Goal: Transaction & Acquisition: Purchase product/service

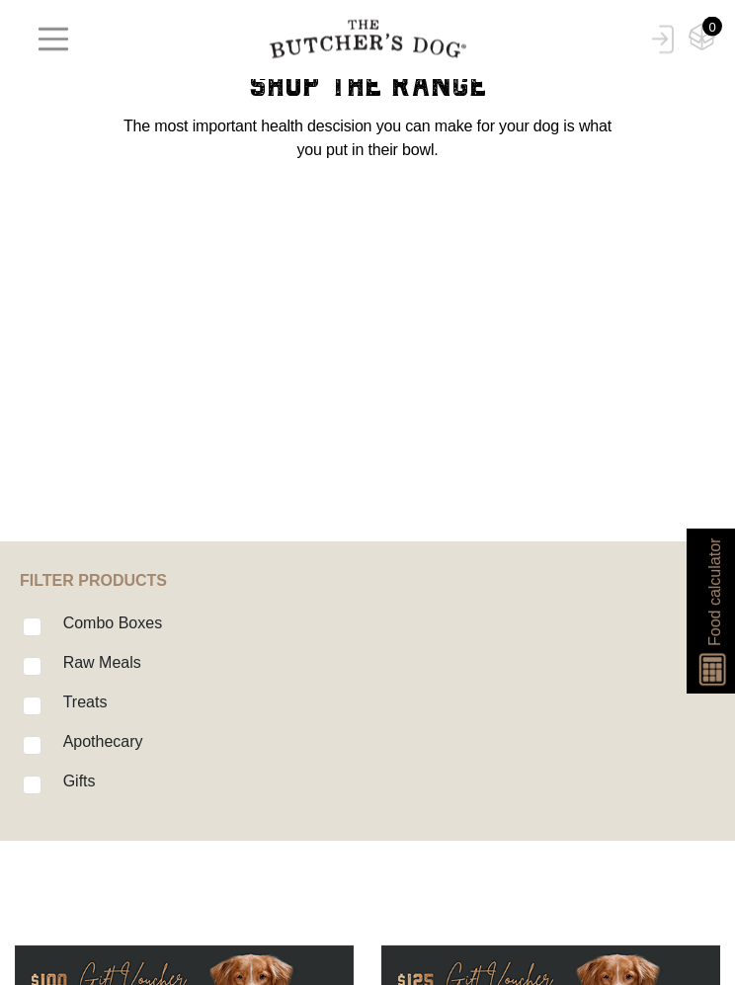
scroll to position [86, 0]
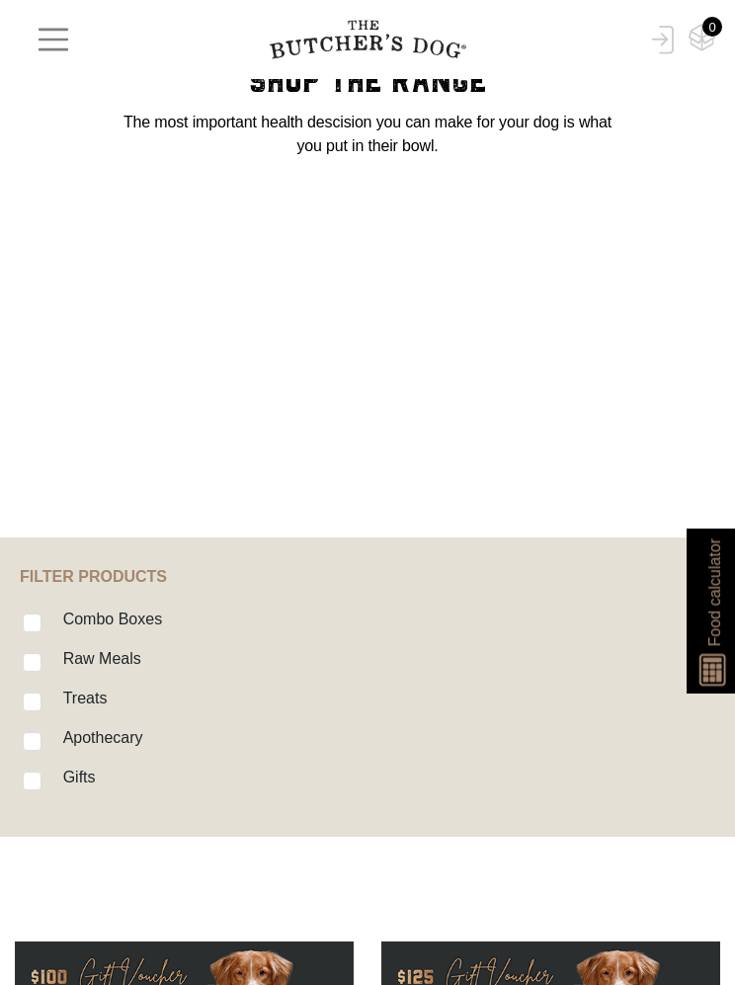
click at [26, 700] on input "Treats" at bounding box center [32, 702] width 19 height 19
checkbox input "true"
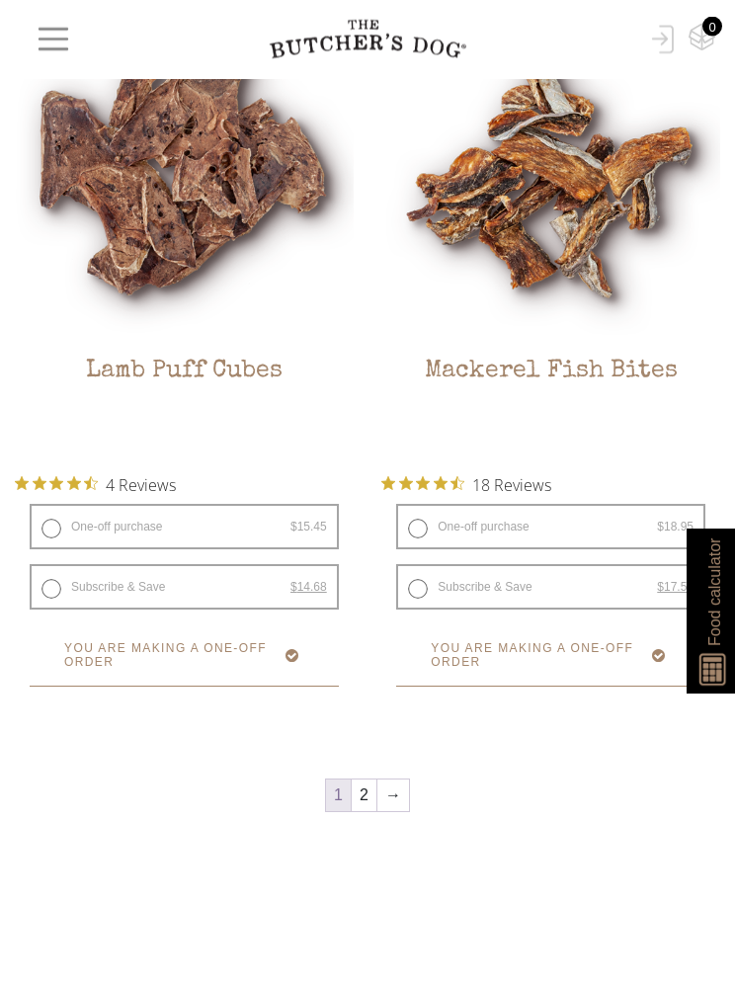
scroll to position [6902, 0]
click at [392, 787] on link "→" at bounding box center [393, 796] width 32 height 32
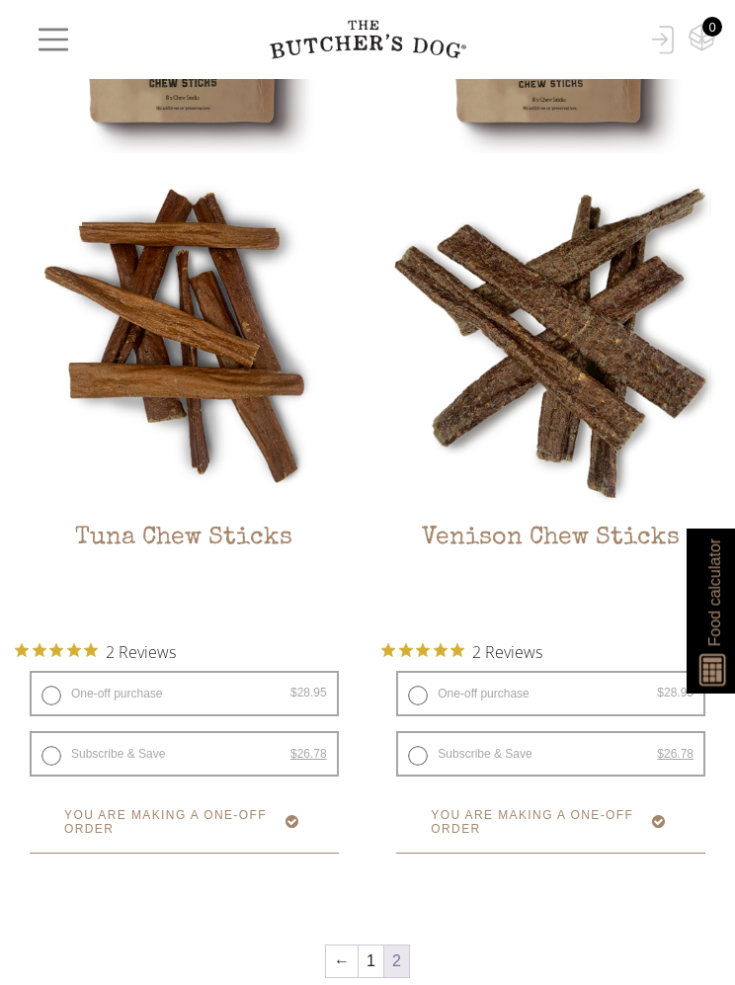
scroll to position [1199, 0]
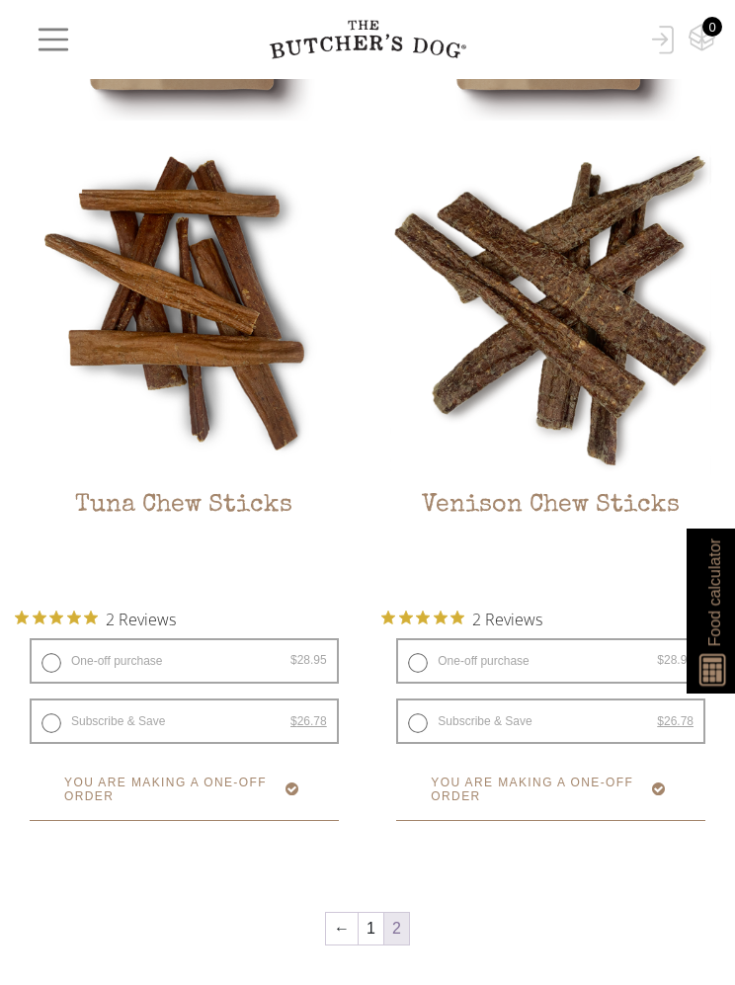
click at [0, 0] on button "Add item" at bounding box center [0, 0] width 0 height 0
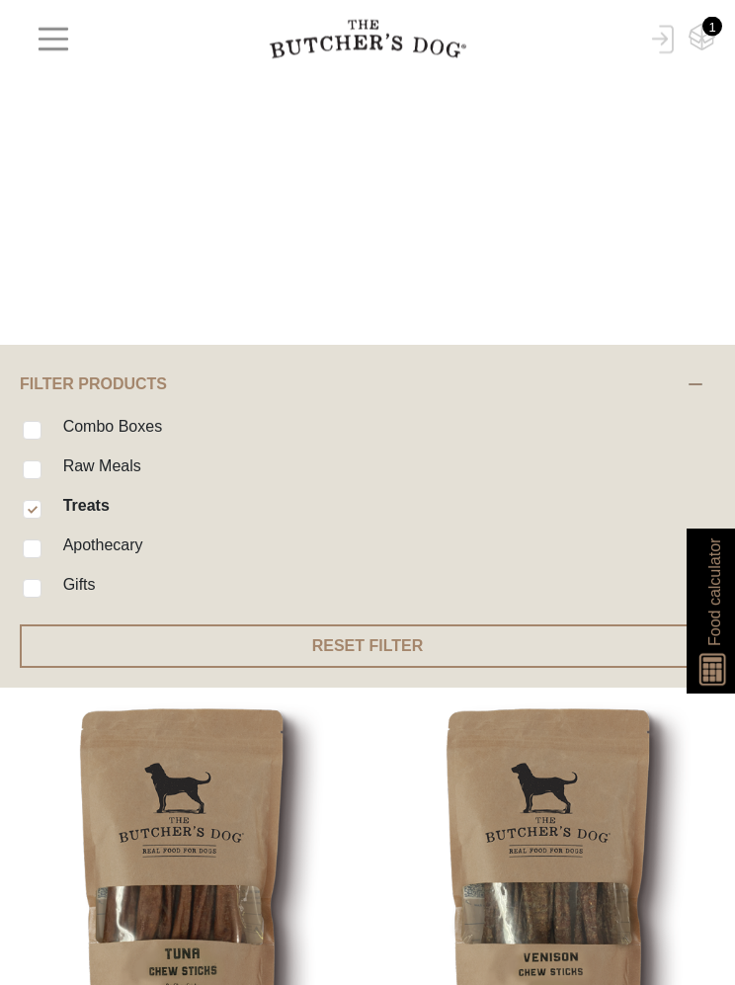
scroll to position [279, 0]
click at [33, 466] on input "Raw Meals" at bounding box center [32, 469] width 19 height 19
checkbox input "true"
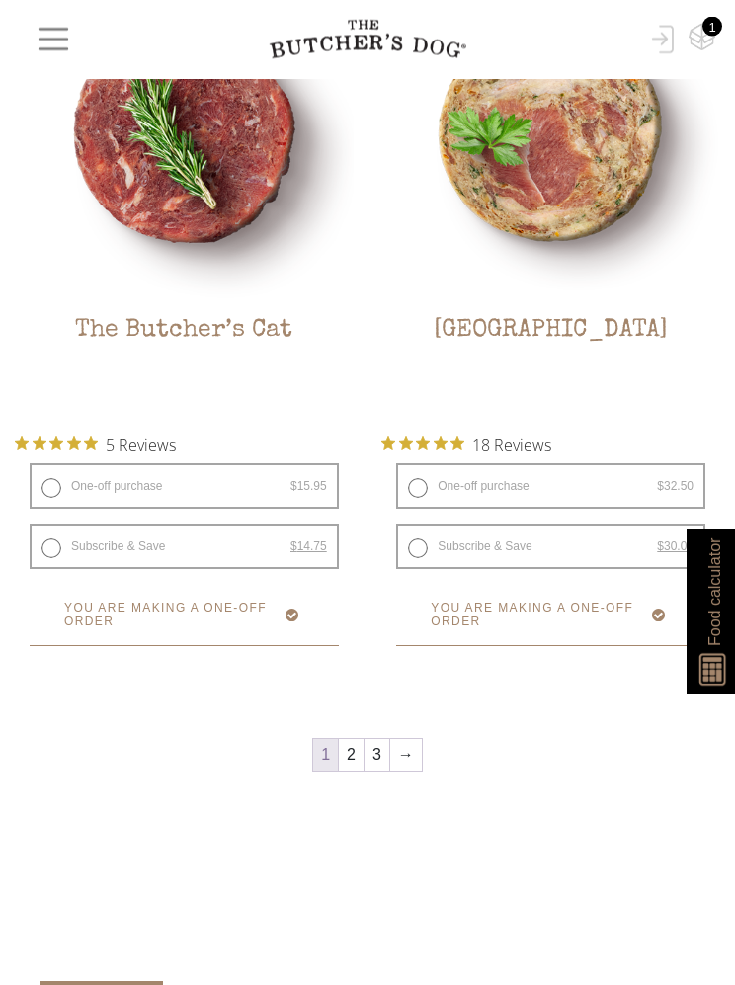
scroll to position [6955, 0]
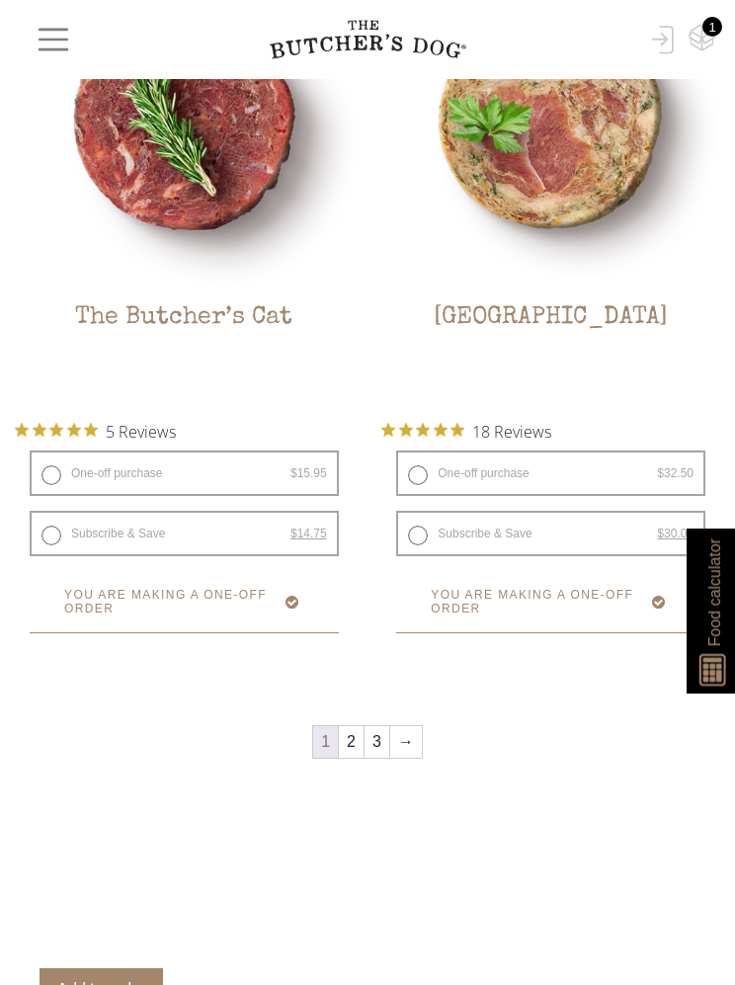
click at [420, 736] on link "→" at bounding box center [406, 742] width 32 height 32
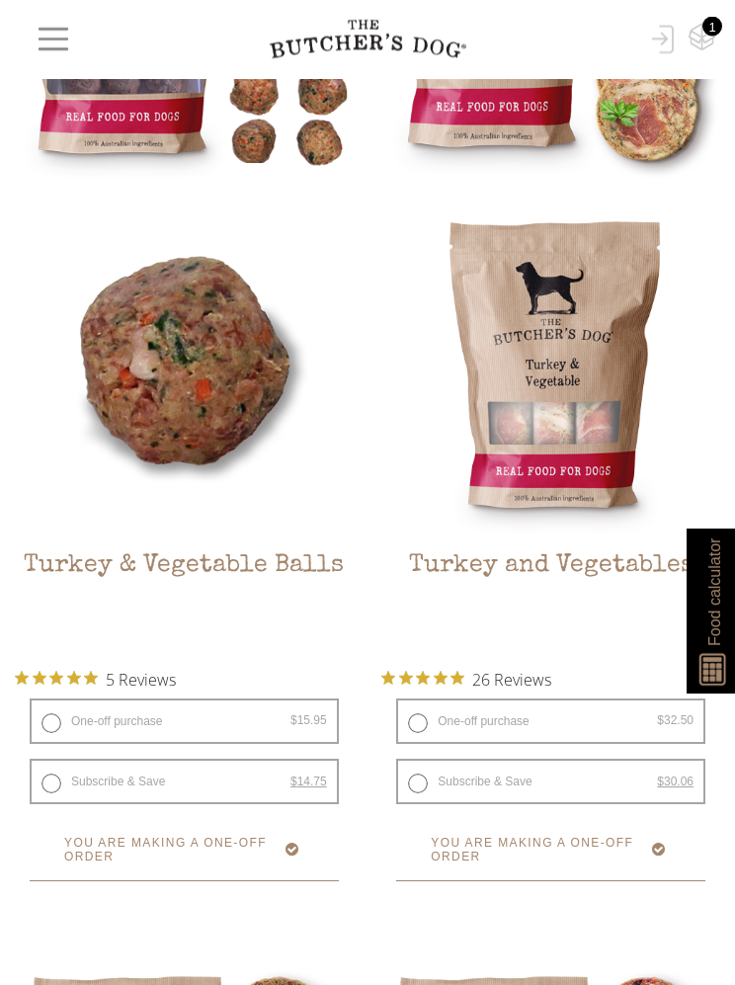
scroll to position [1139, 0]
click at [0, 0] on button "Add item" at bounding box center [0, 0] width 0 height 0
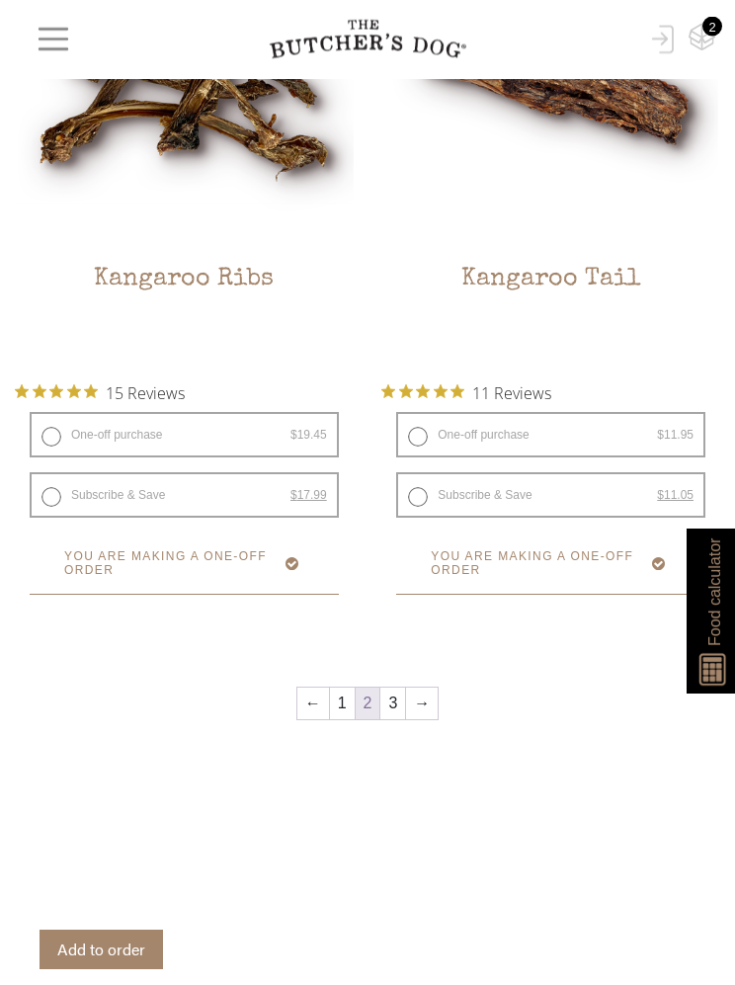
scroll to position [6994, 0]
click at [427, 702] on link "→" at bounding box center [422, 704] width 32 height 32
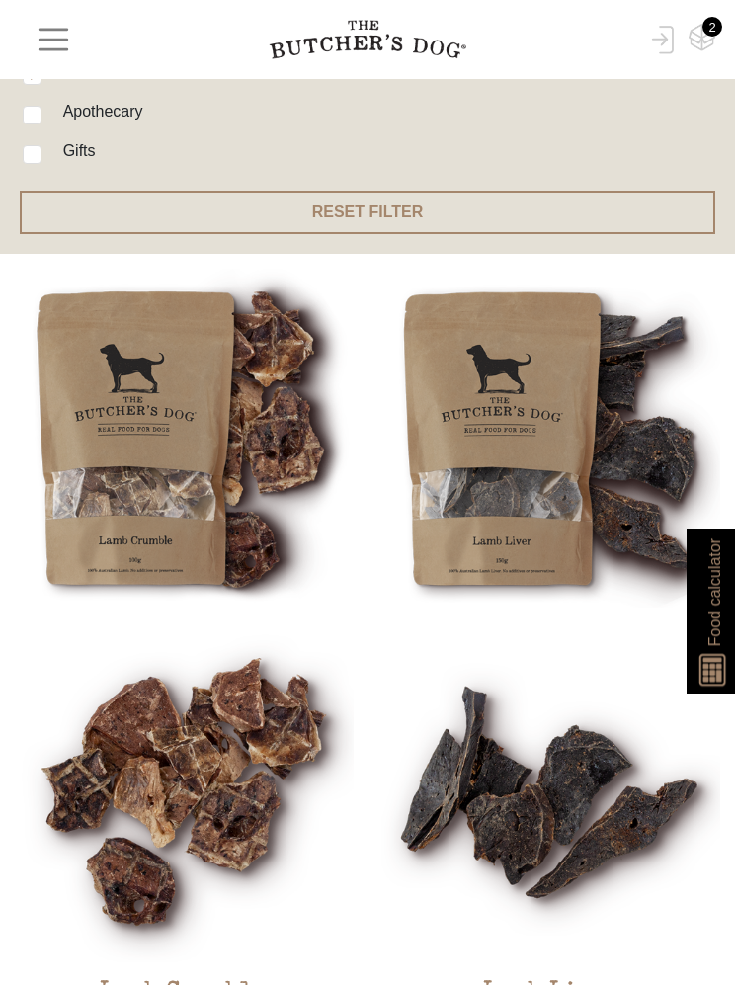
scroll to position [690, 0]
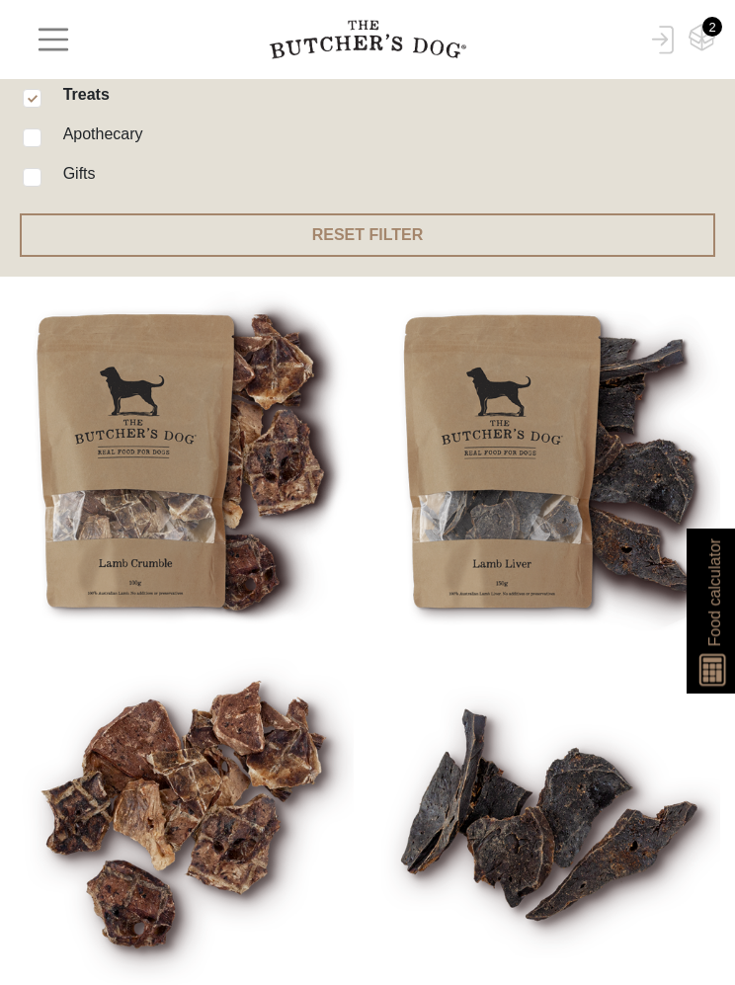
click at [0, 0] on img at bounding box center [0, 0] width 0 height 0
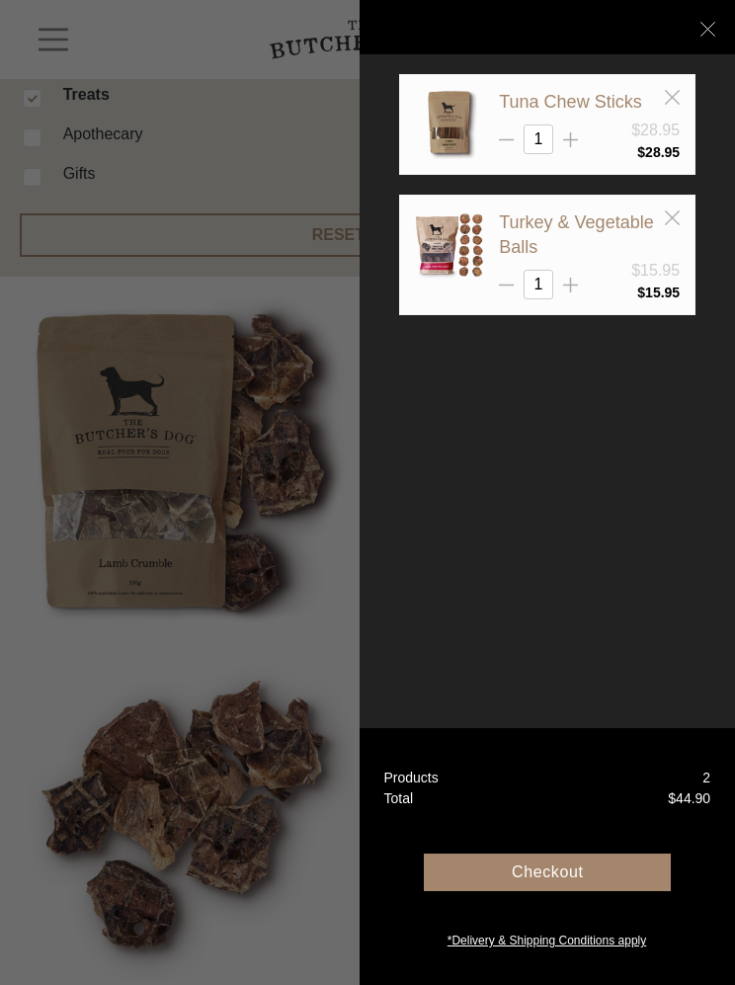
click at [571, 140] on line at bounding box center [571, 139] width 0 height 15
type input "2"
click at [577, 286] on icon at bounding box center [570, 285] width 15 height 15
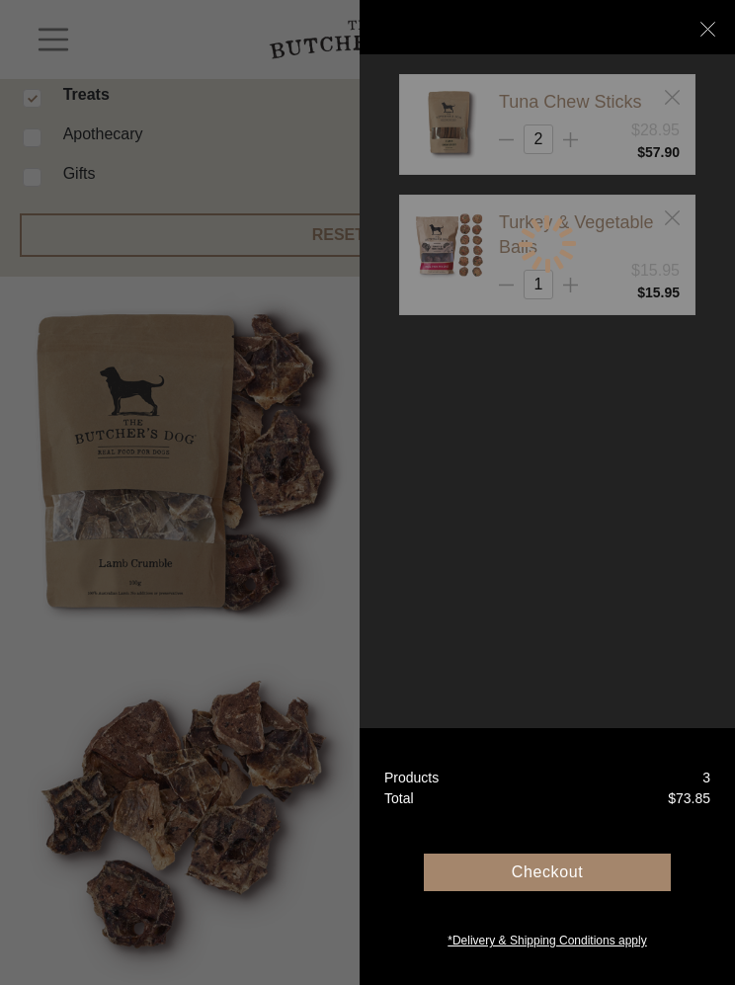
type input "2"
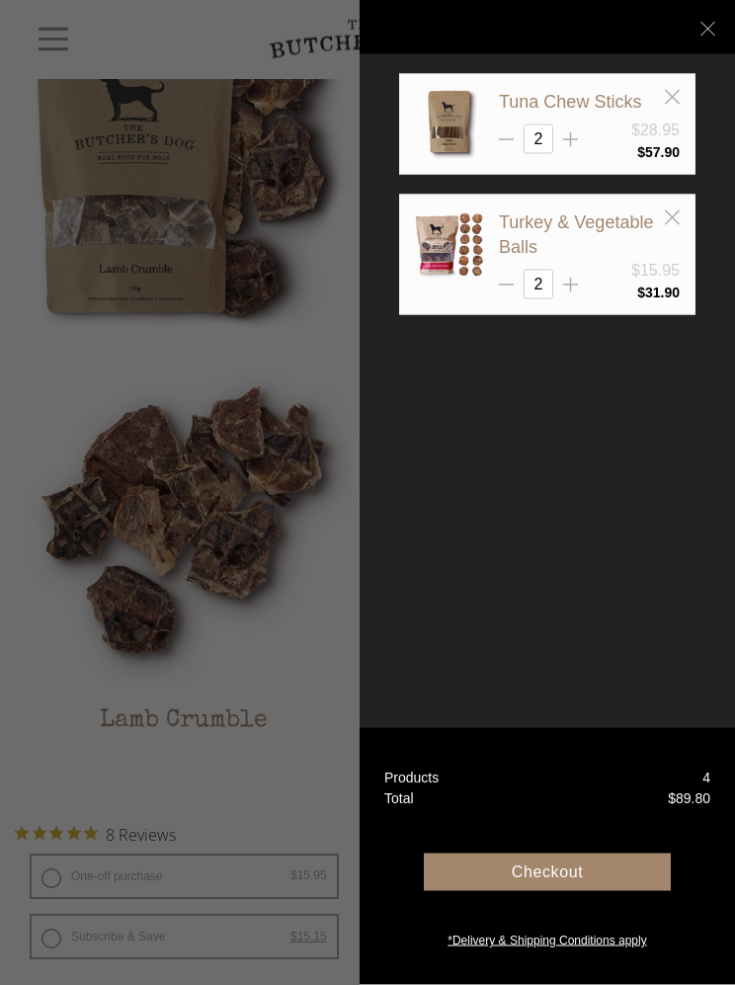
scroll to position [985, 0]
click at [554, 891] on div "Checkout" at bounding box center [547, 873] width 247 height 38
